Goal: Transaction & Acquisition: Purchase product/service

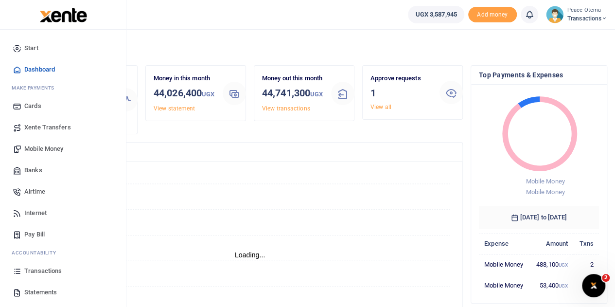
click at [45, 131] on span "Xente Transfers" at bounding box center [47, 128] width 47 height 10
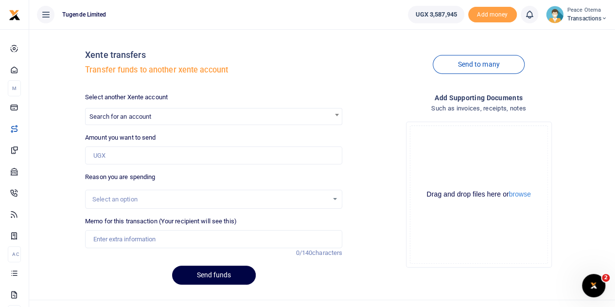
click at [130, 116] on div at bounding box center [307, 153] width 615 height 307
click at [130, 116] on span "Search for an account" at bounding box center [120, 116] width 62 height 7
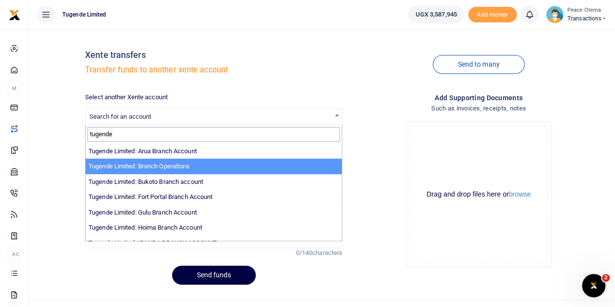
type input "tugende"
select select "4024"
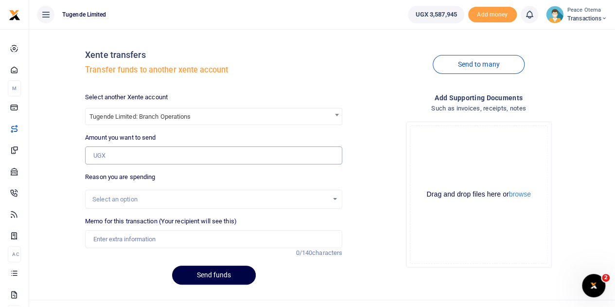
click at [119, 159] on input "Amount you want to send" at bounding box center [213, 155] width 257 height 18
type input "2,500,000"
click at [108, 235] on input "Memo for this transaction (Your recipient will see this)" at bounding box center [213, 239] width 257 height 18
type input "Transfer to Branch Operations Account"
click at [211, 271] on button "Send funds" at bounding box center [214, 275] width 84 height 19
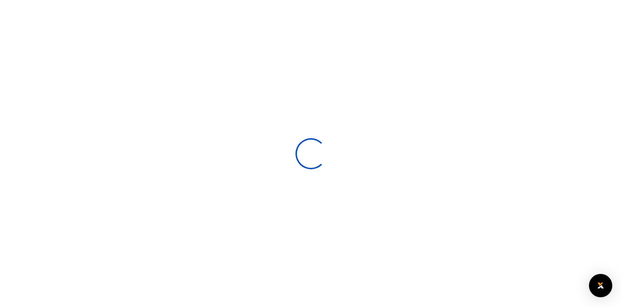
select select
